Goal: Task Accomplishment & Management: Complete application form

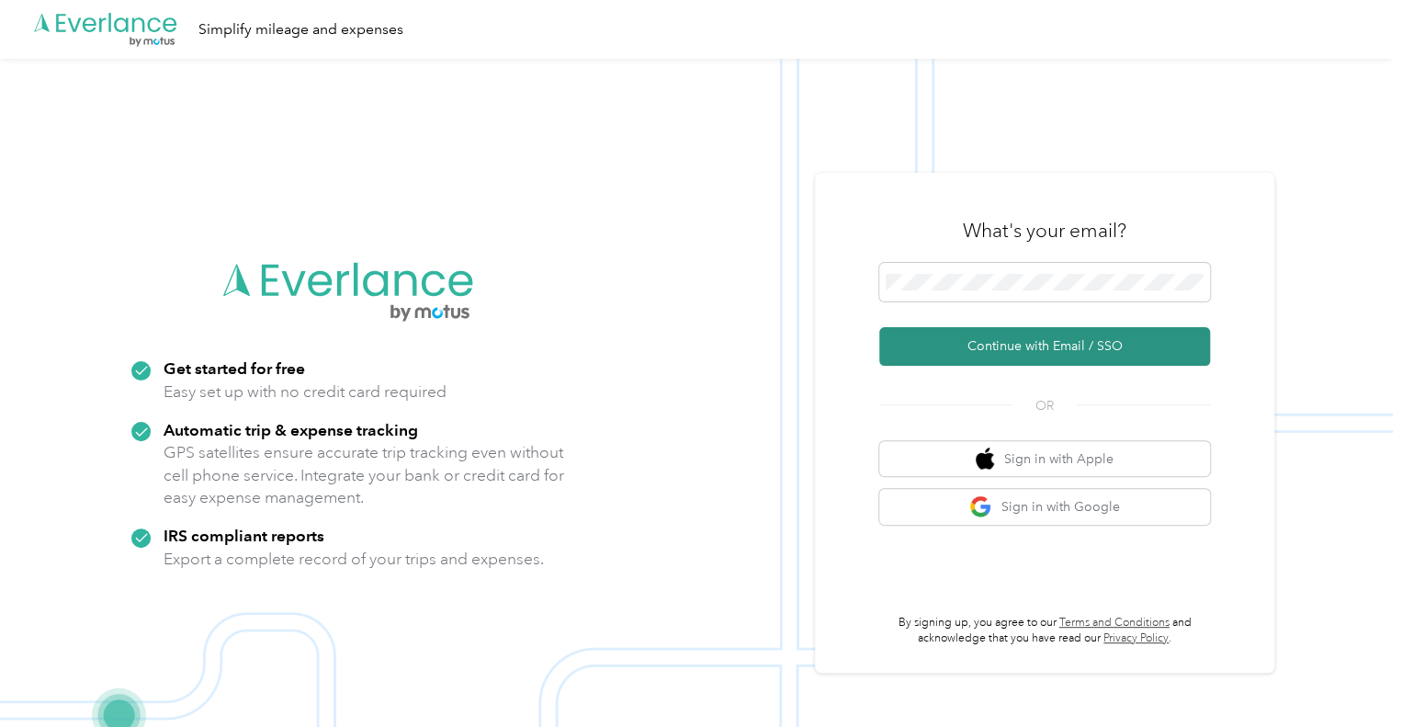
click at [1028, 353] on button "Continue with Email / SSO" at bounding box center [1044, 346] width 331 height 39
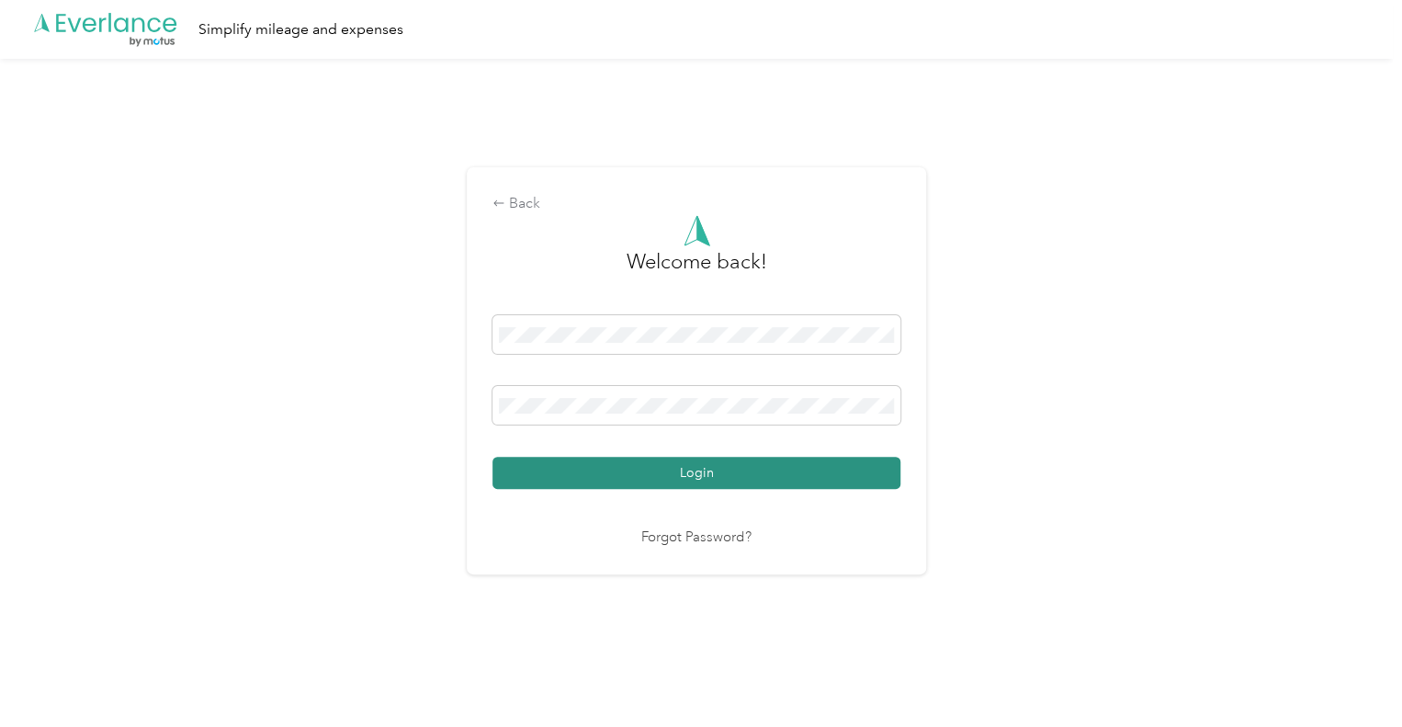
click at [697, 477] on button "Login" at bounding box center [696, 473] width 408 height 32
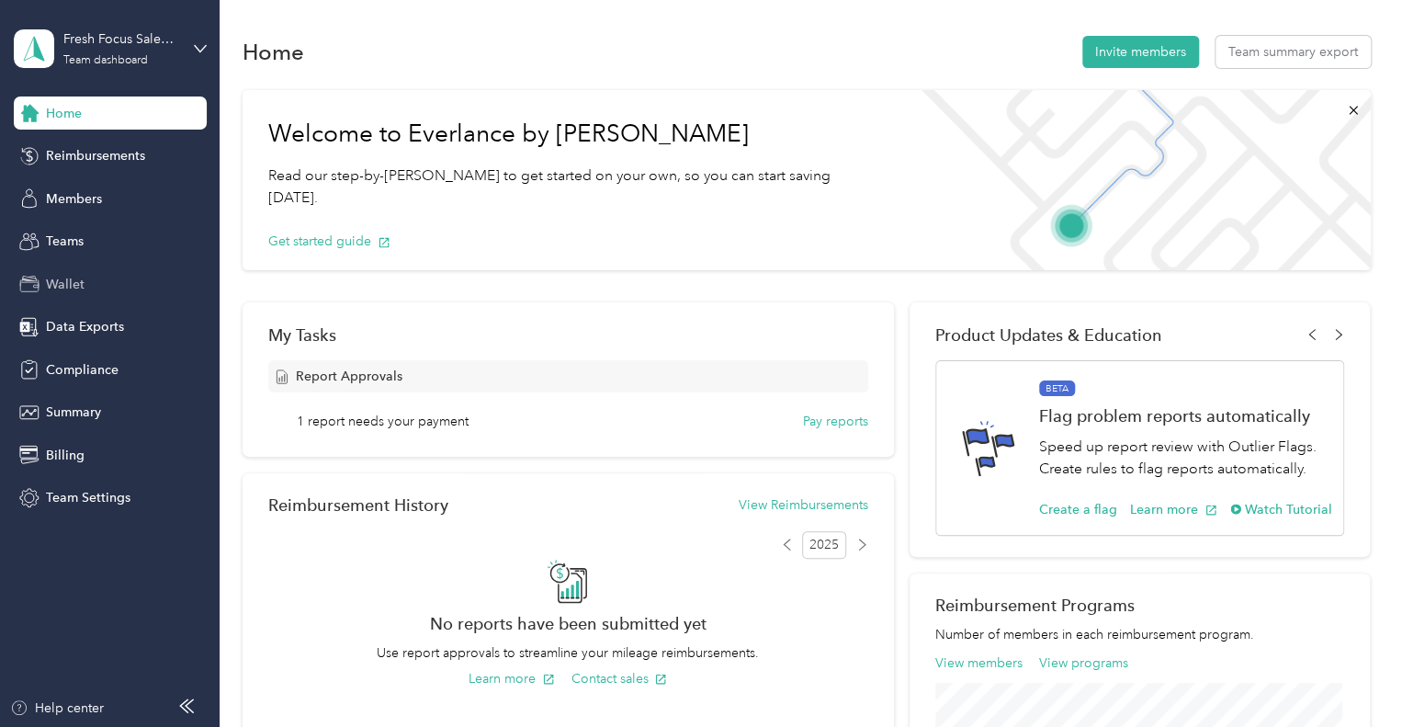
click at [71, 280] on span "Wallet" at bounding box center [65, 284] width 39 height 19
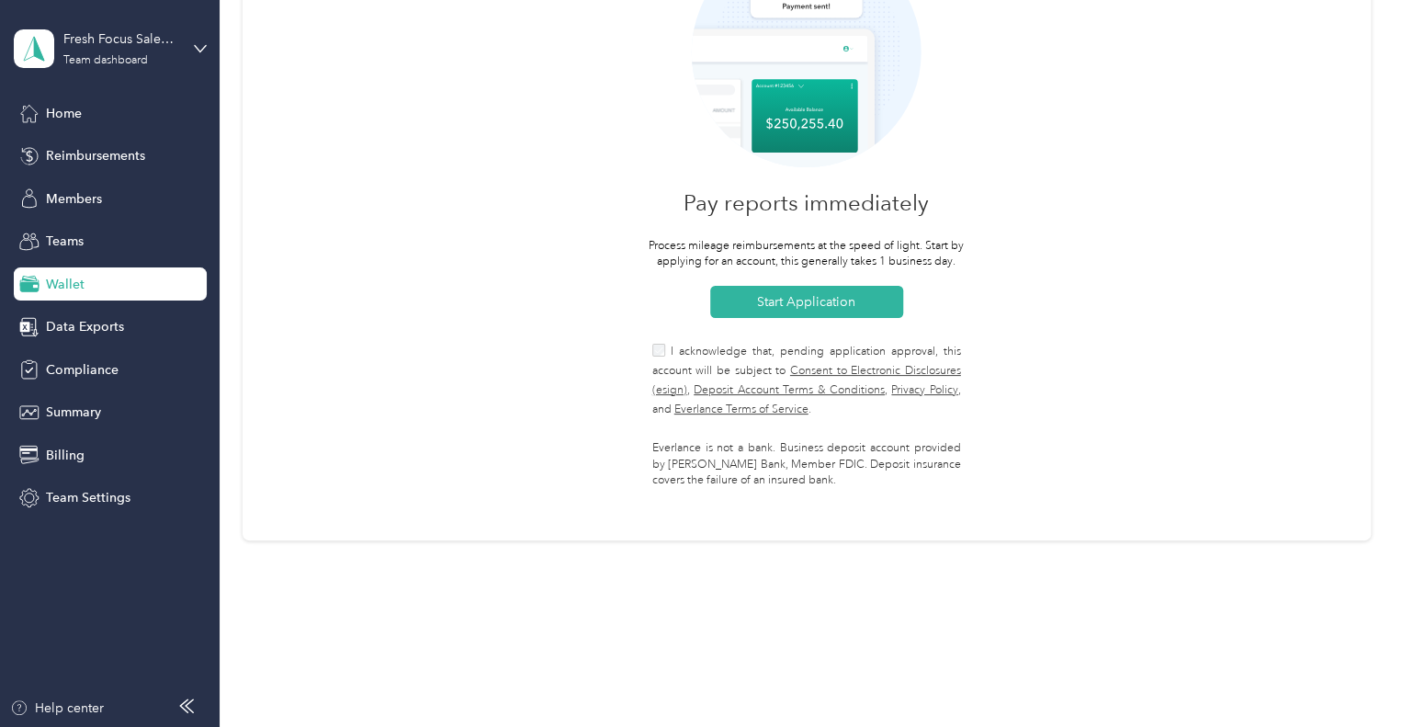
scroll to position [198, 0]
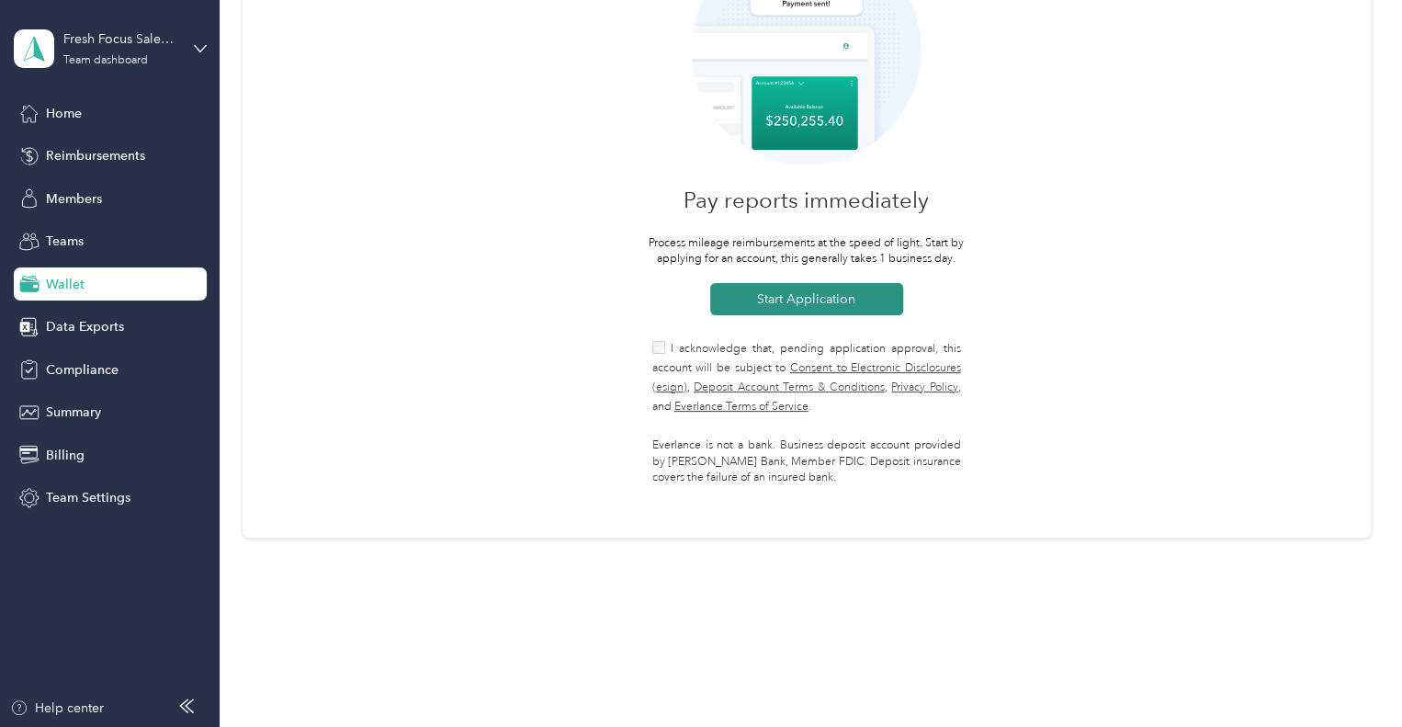
click at [831, 298] on button "Start Application" at bounding box center [806, 299] width 193 height 32
